Goal: Task Accomplishment & Management: Manage account settings

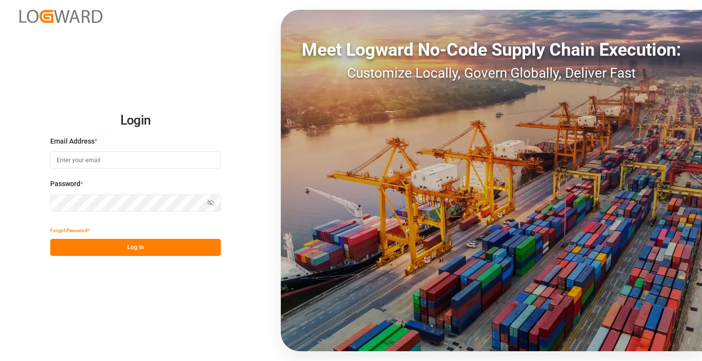
type input "[PERSON_NAME][EMAIL_ADDRESS][DOMAIN_NAME]"
click at [138, 242] on button "Log In" at bounding box center [135, 247] width 171 height 17
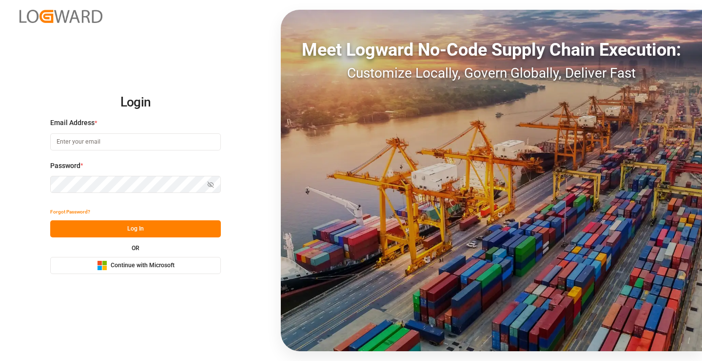
type input "[PERSON_NAME][EMAIL_ADDRESS][DOMAIN_NAME]"
click at [135, 233] on button "Log In" at bounding box center [135, 228] width 171 height 17
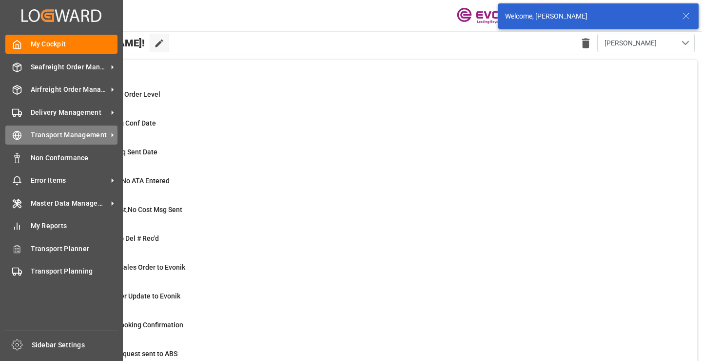
click at [15, 135] on icon at bounding box center [17, 135] width 10 height 10
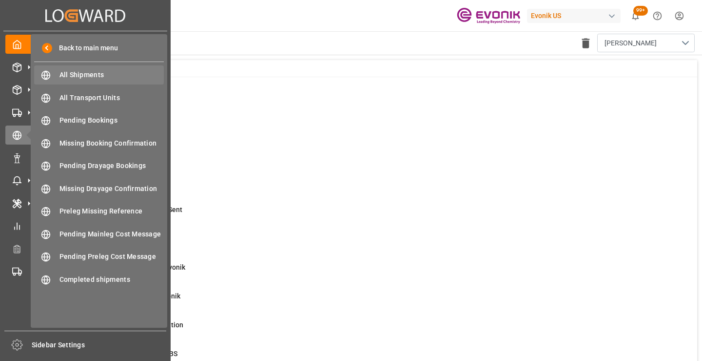
click at [84, 73] on span "All Shipments" at bounding box center [112, 75] width 105 height 10
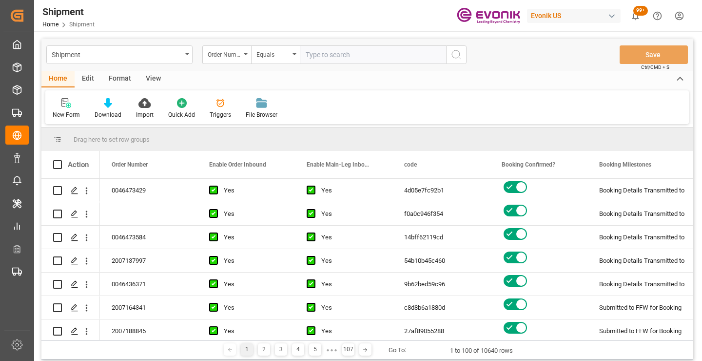
click at [335, 58] on input "text" at bounding box center [373, 54] width 146 height 19
type input "2007188728"
click at [459, 50] on icon "search button" at bounding box center [457, 55] width 12 height 12
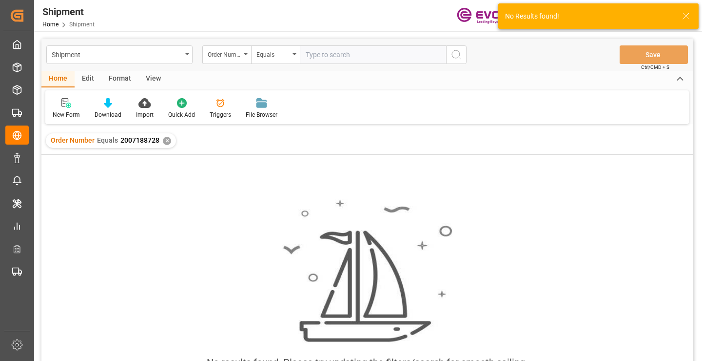
click at [164, 139] on div "✕" at bounding box center [167, 141] width 8 height 8
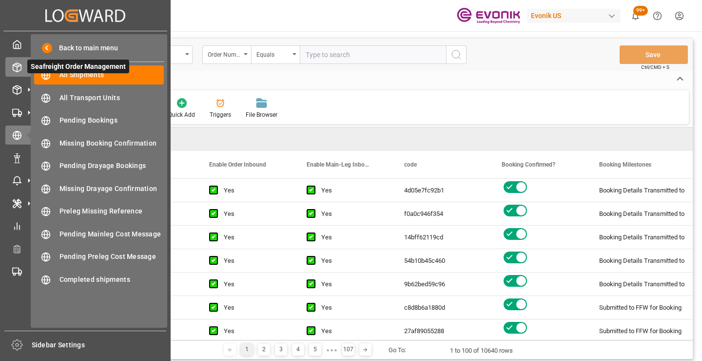
click at [14, 63] on icon at bounding box center [17, 67] width 10 height 10
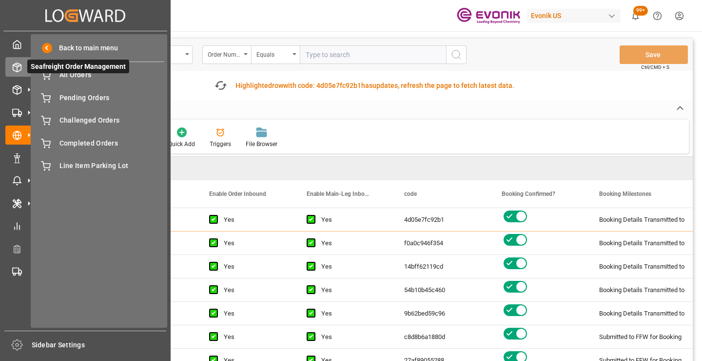
click at [75, 72] on span "Seafreight Order Management" at bounding box center [78, 67] width 102 height 14
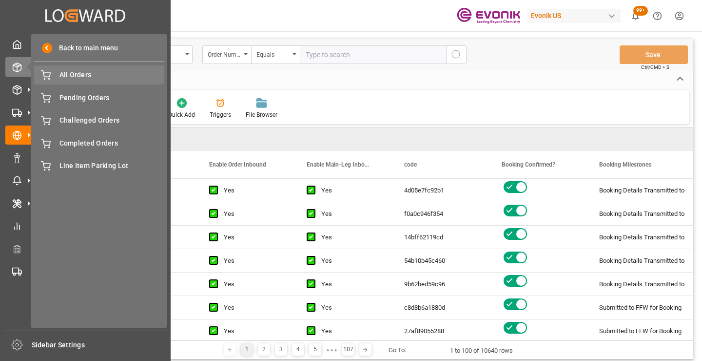
click at [131, 72] on span "All Orders" at bounding box center [112, 75] width 105 height 10
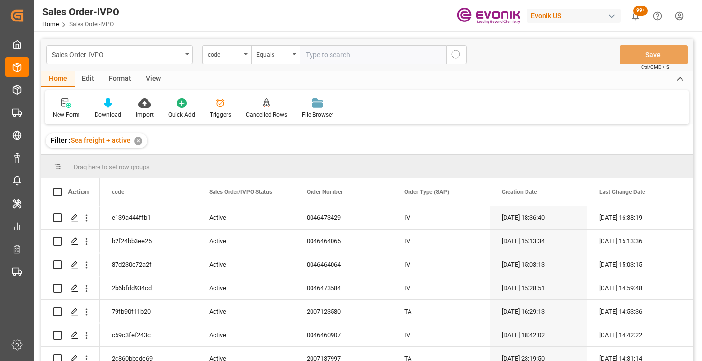
click at [230, 59] on div "code" at bounding box center [226, 54] width 49 height 19
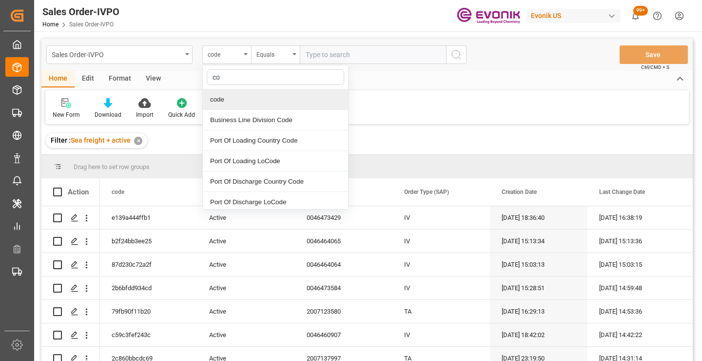
type input "c"
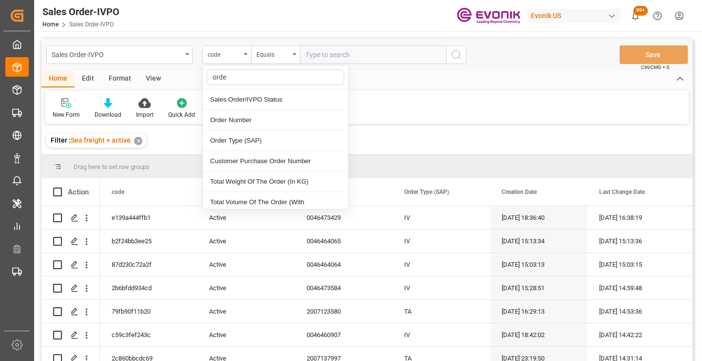
type input "order"
click at [234, 124] on div "Order Number" at bounding box center [275, 120] width 145 height 20
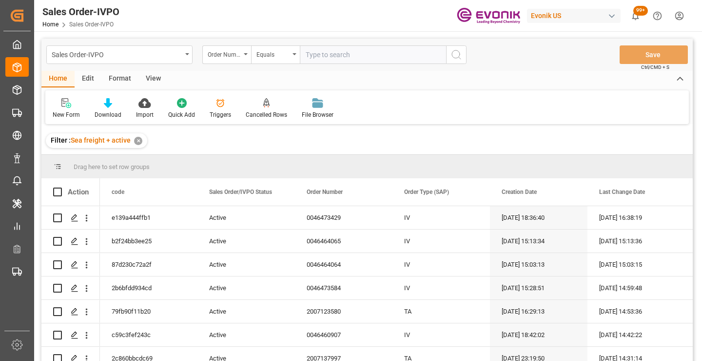
click at [368, 47] on input "text" at bounding box center [373, 54] width 146 height 19
paste input "2007188728"
type input "2007188728"
click at [452, 57] on icon "search button" at bounding box center [457, 55] width 12 height 12
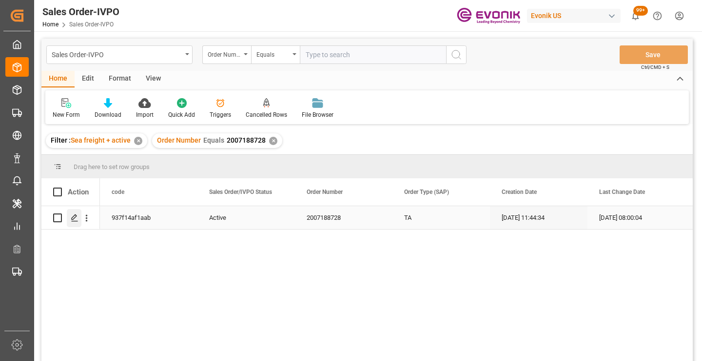
click at [74, 216] on polygon "Press SPACE to select this row." at bounding box center [74, 217] width 5 height 5
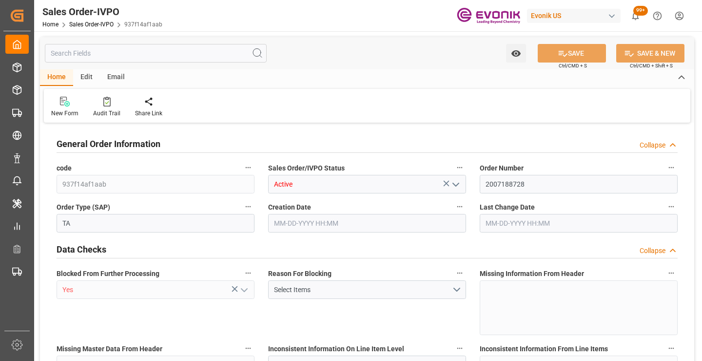
type input "PHMNN"
type input "0"
type input "1"
type input "2"
type input "1"
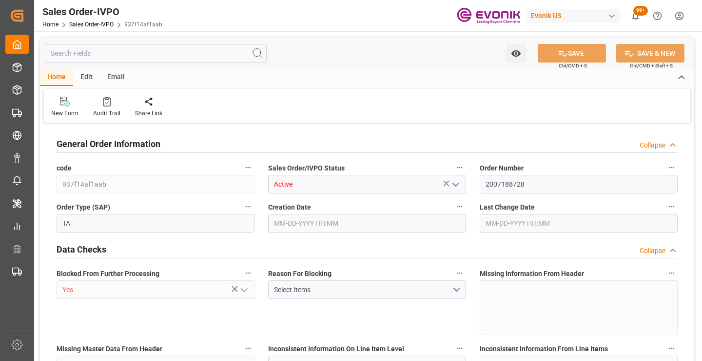
type input "18960"
type input "27.0742"
type input "17000"
type input "30"
type input "[DATE] 11:44"
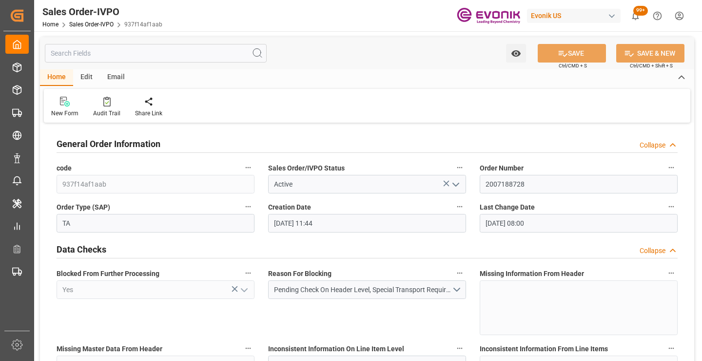
type input "[DATE] 08:00"
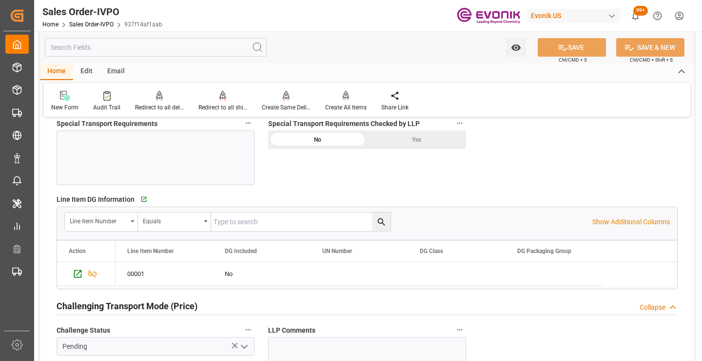
scroll to position [1220, 0]
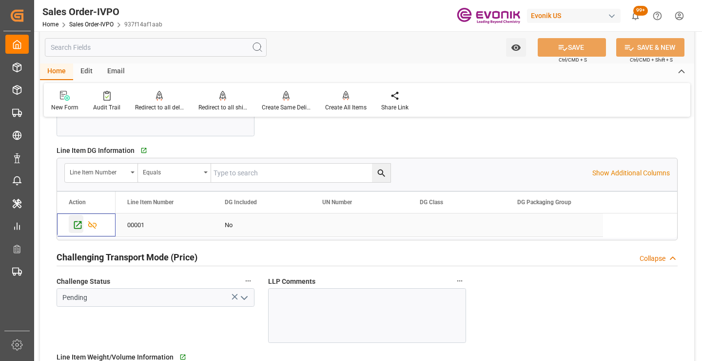
click at [79, 225] on icon "Press SPACE to select this row." at bounding box center [78, 225] width 10 height 10
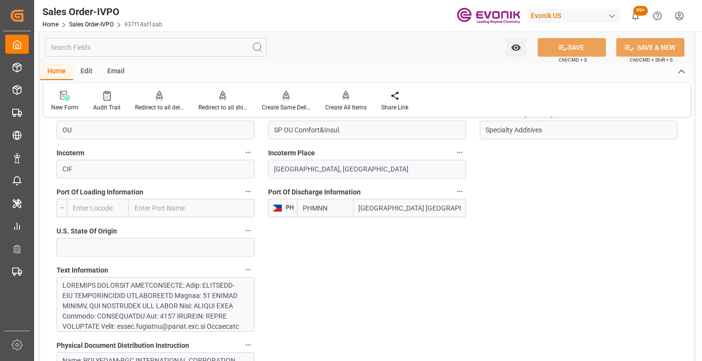
scroll to position [0, 0]
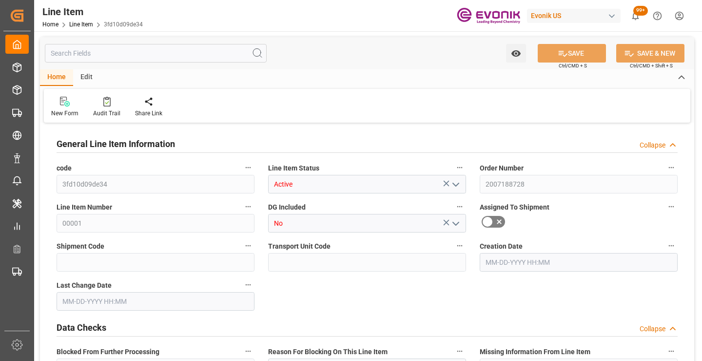
type input "20"
type input "18240"
type input "16800"
type input "27.0742"
type input "80"
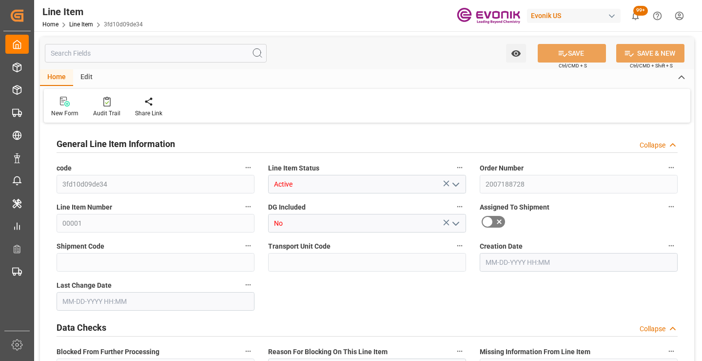
type input "98280"
type input "80"
type input "18240"
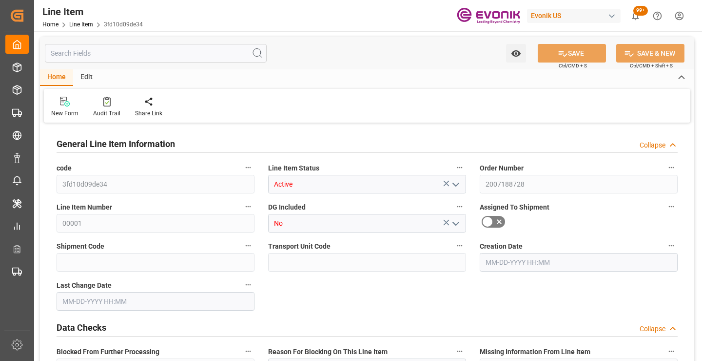
type input "18960"
type input "16800"
type input "27.0742"
type input "27074.24"
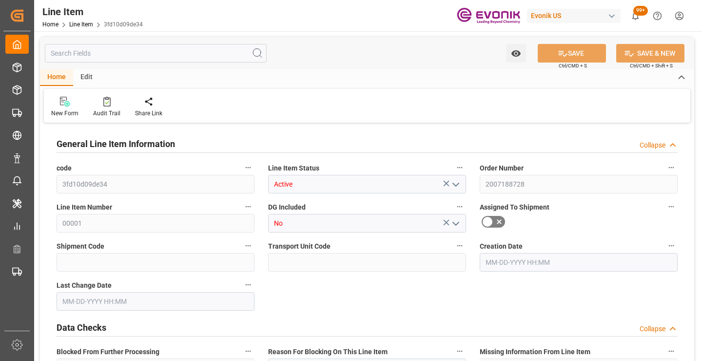
type input "0"
type input "[DATE] 11:44"
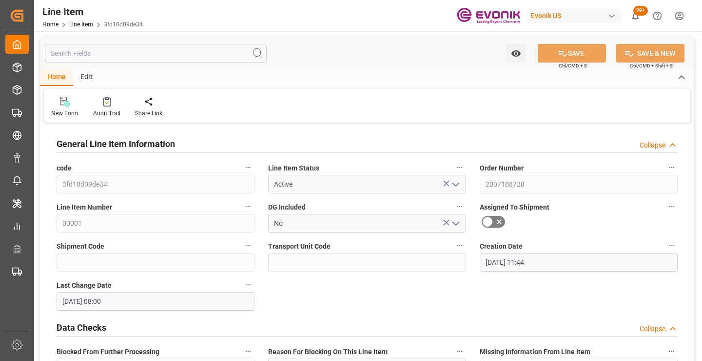
type input "[DATE] 08:00"
type input "12-01-2025"
type input "10-28-2025"
type input "10-21-2025"
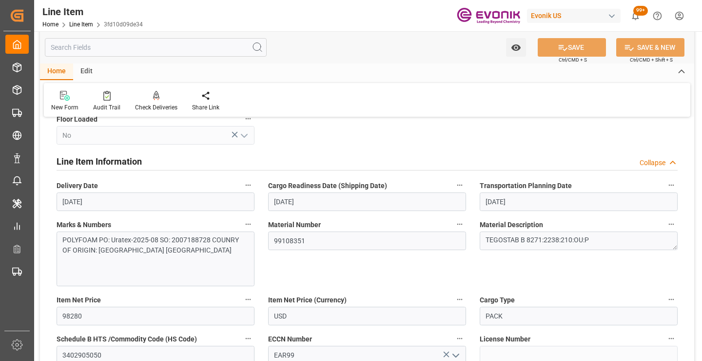
scroll to position [537, 0]
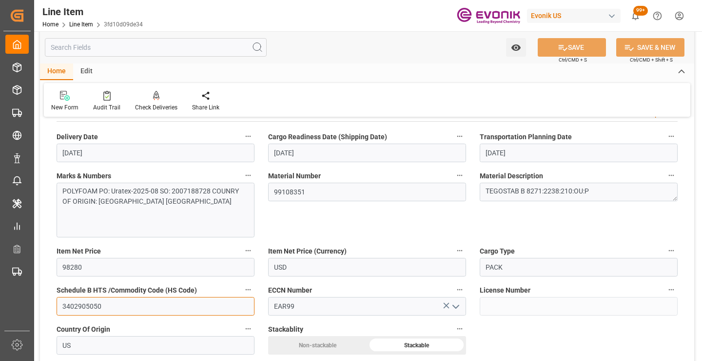
drag, startPoint x: 106, startPoint y: 306, endPoint x: 57, endPoint y: 306, distance: 49.3
click at [57, 306] on input "3402905050" at bounding box center [156, 306] width 198 height 19
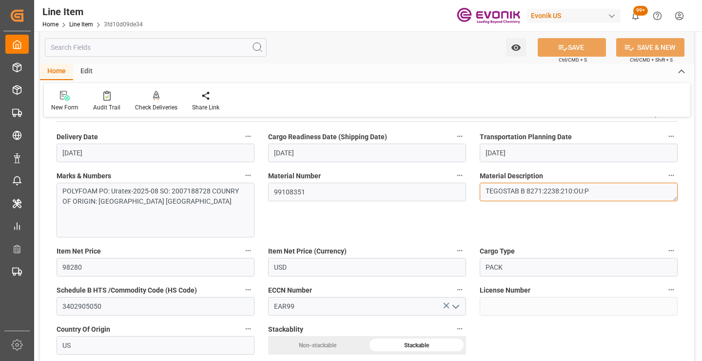
drag, startPoint x: 541, startPoint y: 190, endPoint x: 478, endPoint y: 196, distance: 63.2
click at [478, 196] on div "Material Description TEGOSTAB B 8271:2238:210:OU:P" at bounding box center [579, 202] width 212 height 75
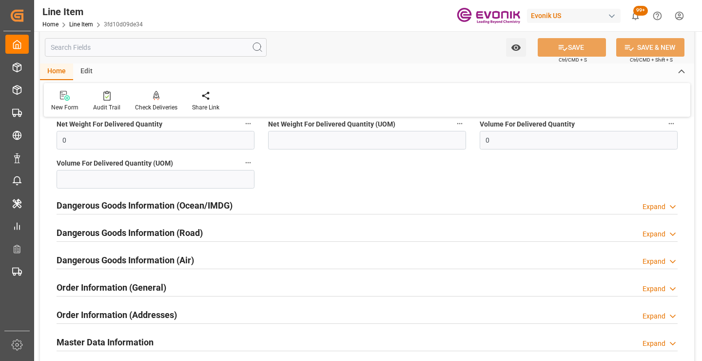
scroll to position [1268, 0]
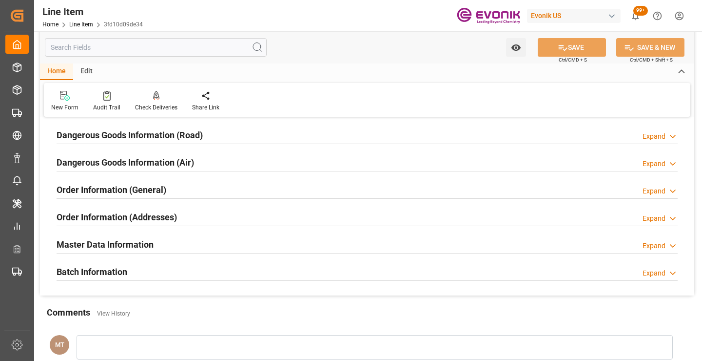
click at [212, 190] on div "Order Information (General) Expand" at bounding box center [368, 189] width 622 height 19
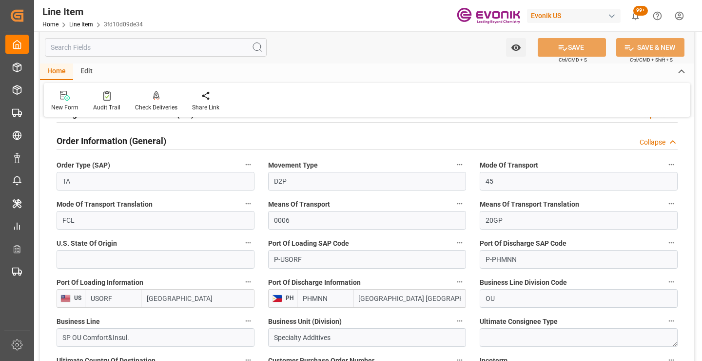
scroll to position [1366, 0]
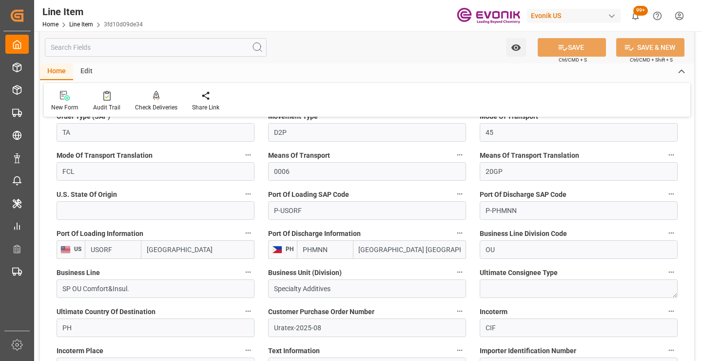
drag, startPoint x: 432, startPoint y: 248, endPoint x: 355, endPoint y: 249, distance: 77.1
click at [355, 249] on input "[GEOGRAPHIC_DATA] [GEOGRAPHIC_DATA]" at bounding box center [410, 249] width 113 height 19
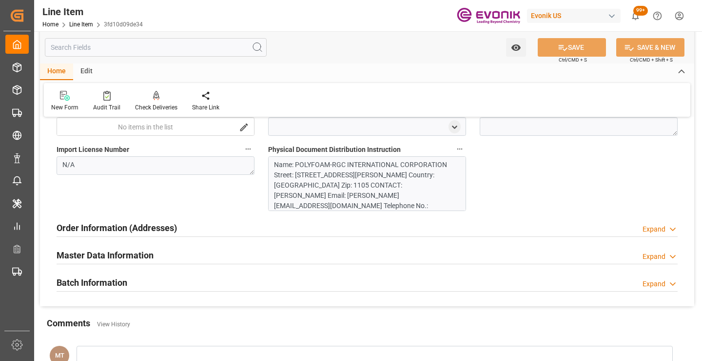
scroll to position [1854, 0]
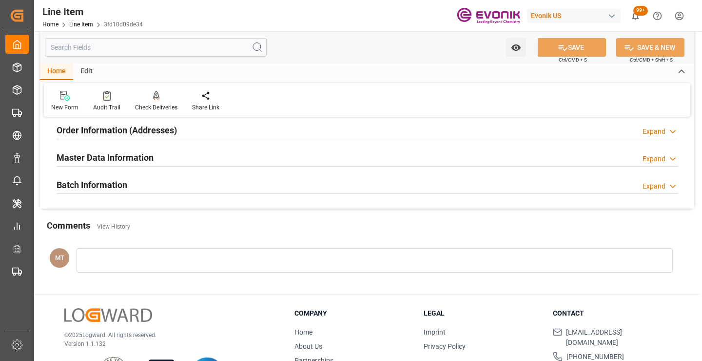
click at [181, 128] on div "Order Information (Addresses) Expand" at bounding box center [368, 129] width 622 height 19
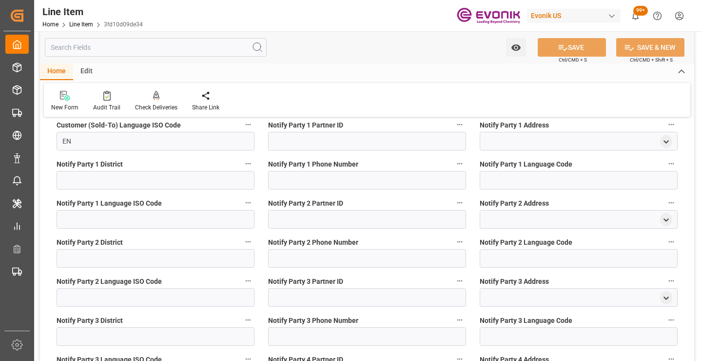
scroll to position [2488, 0]
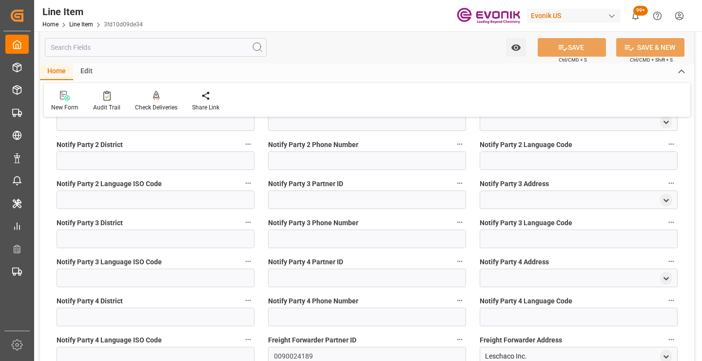
click at [136, 44] on input "text" at bounding box center [156, 47] width 222 height 19
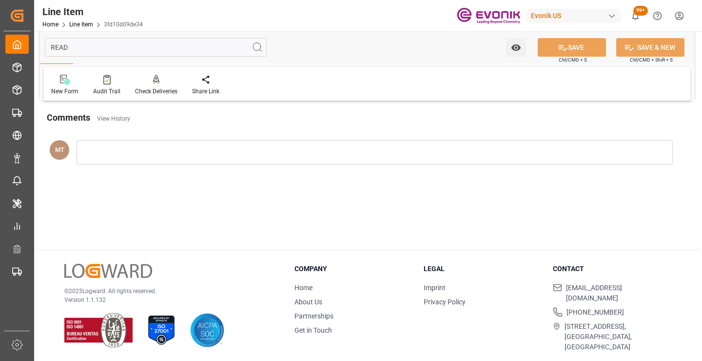
scroll to position [0, 0]
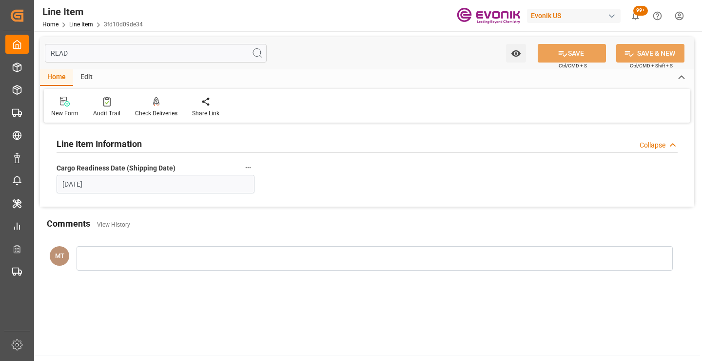
type input "READ"
drag, startPoint x: 58, startPoint y: 167, endPoint x: 175, endPoint y: 167, distance: 117.1
click at [175, 167] on label "Cargo Readiness Date (Shipping Date)" at bounding box center [156, 168] width 198 height 14
copy span "Cargo Readiness Date (Shipping Date)"
